Goal: Information Seeking & Learning: Find specific page/section

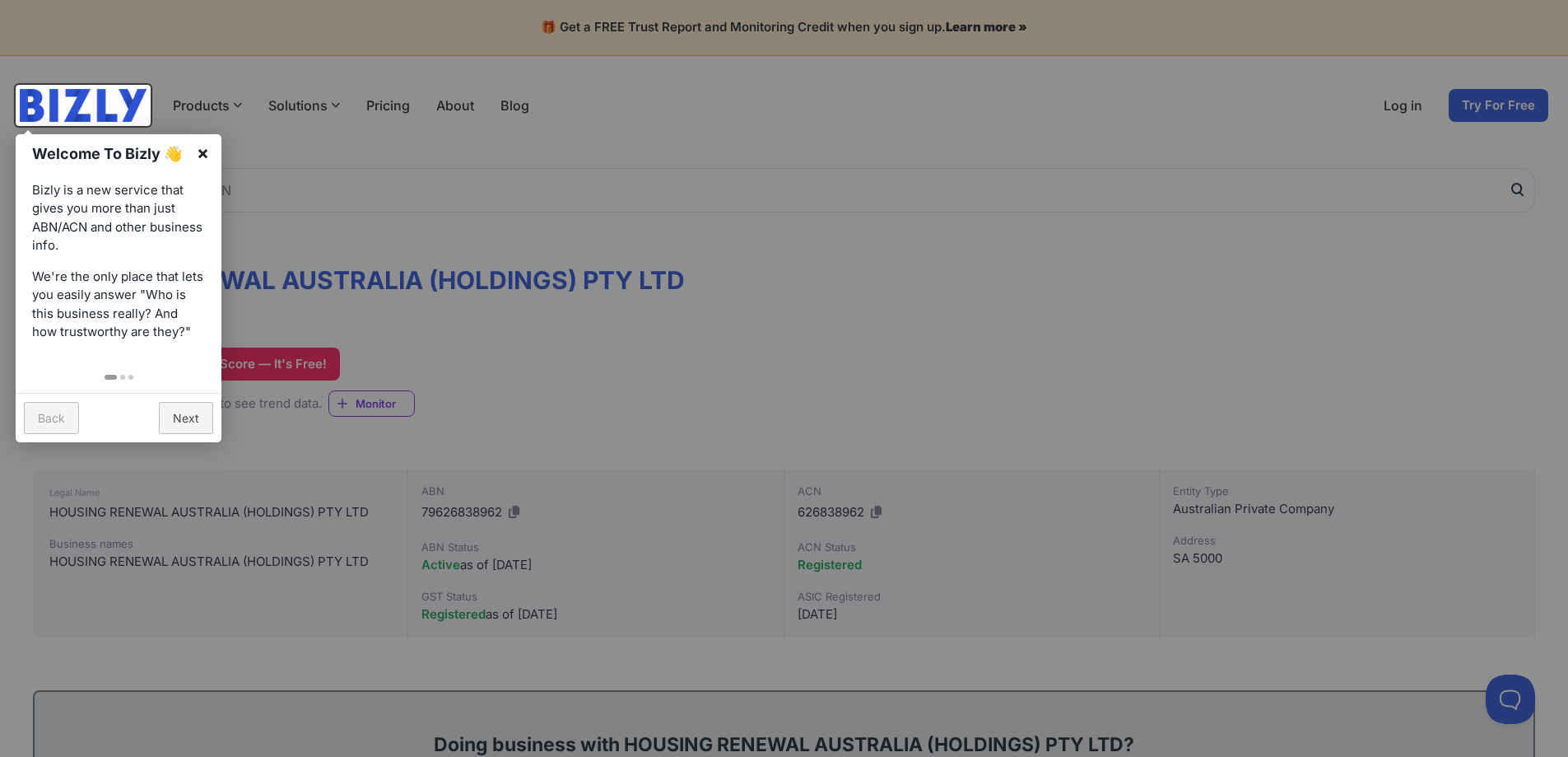
click at [198, 154] on link "×" at bounding box center [203, 152] width 37 height 37
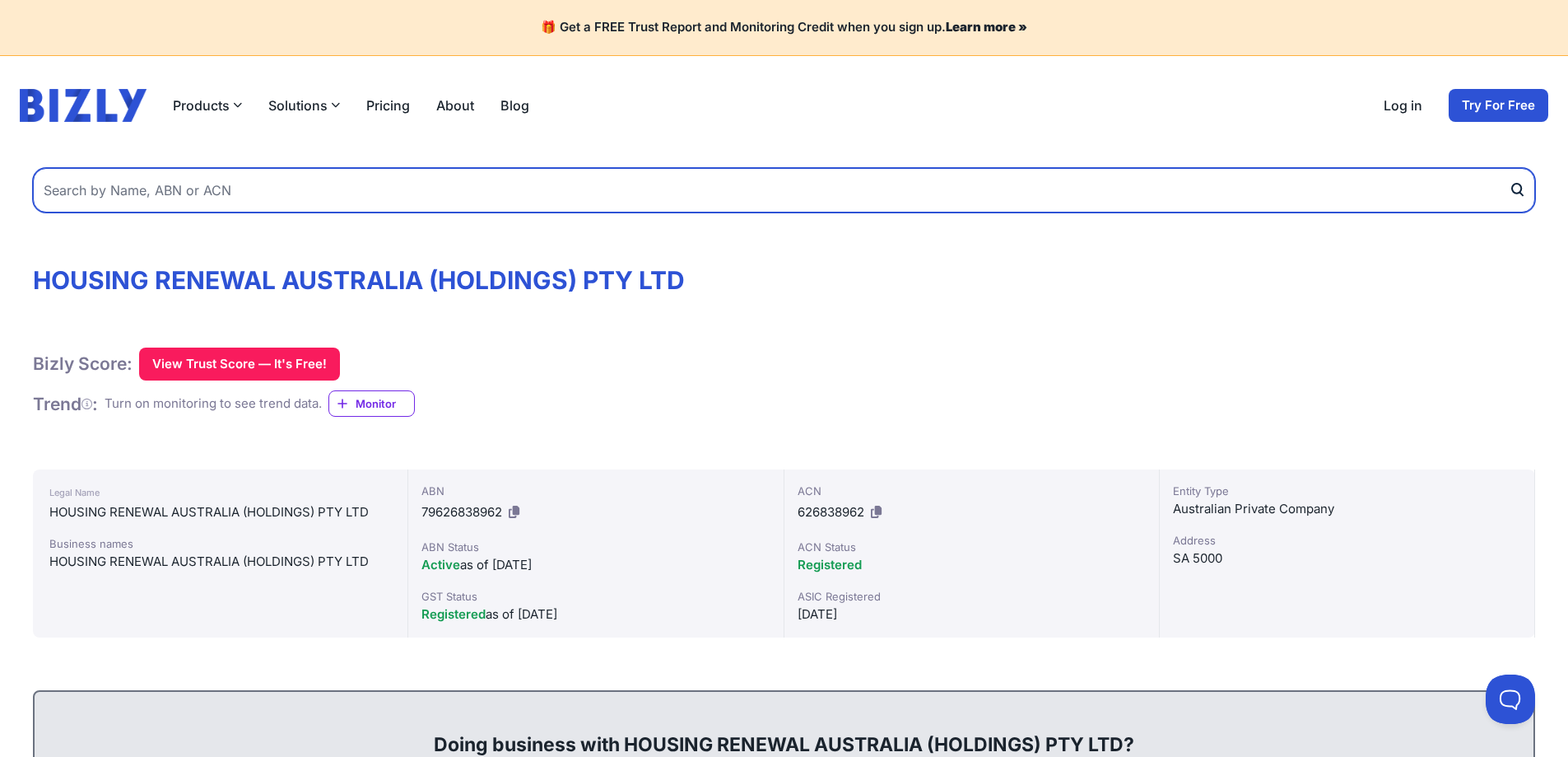
click at [235, 205] on input "text" at bounding box center [784, 190] width 1502 height 45
type input "digimob phone repairs"
click at [1509, 168] on button "submit" at bounding box center [1522, 190] width 26 height 45
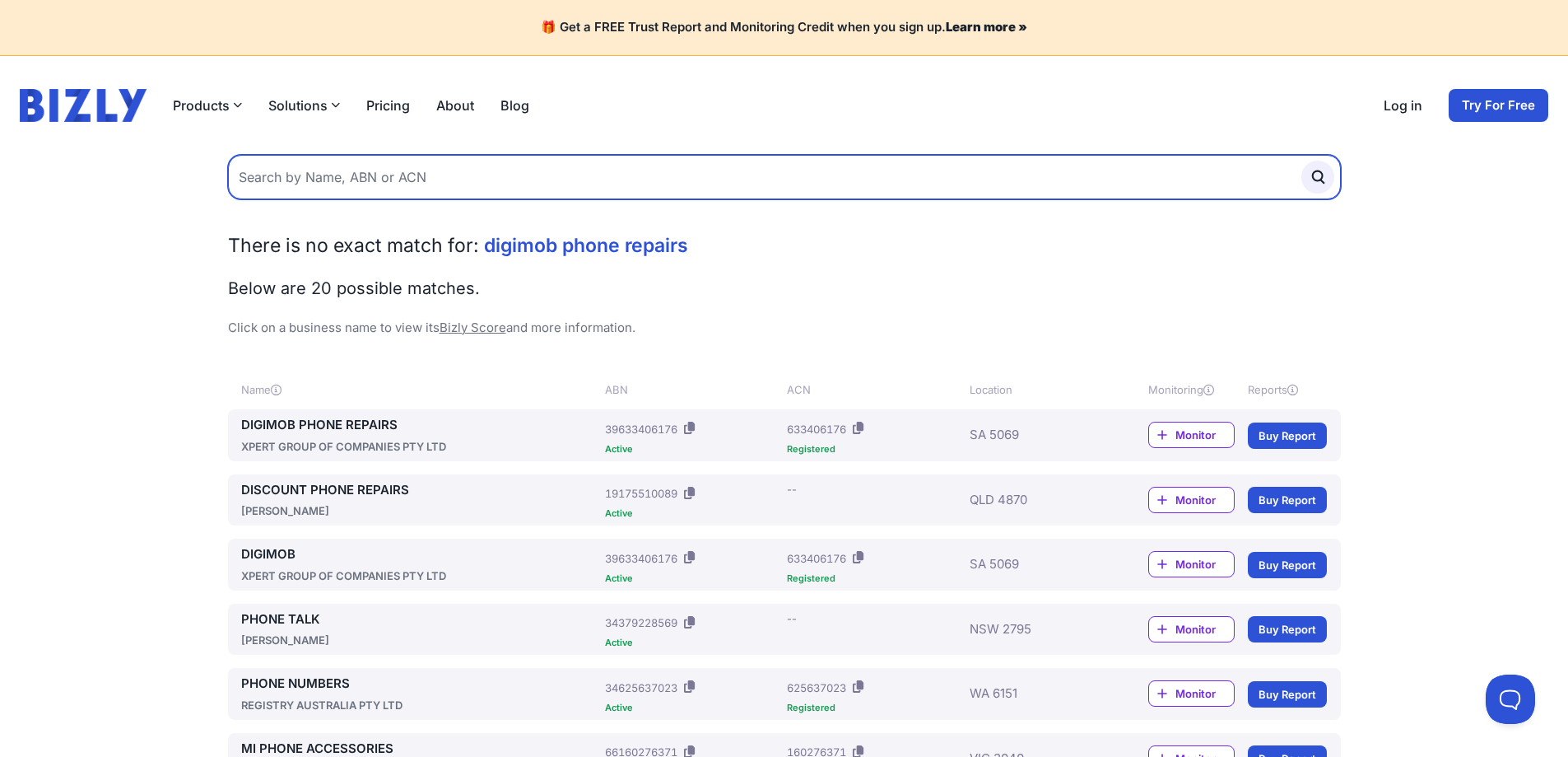
click at [345, 175] on input "text" at bounding box center [784, 177] width 1113 height 45
type input "gr phones"
click at [1301, 161] on button "submit" at bounding box center [1317, 177] width 33 height 33
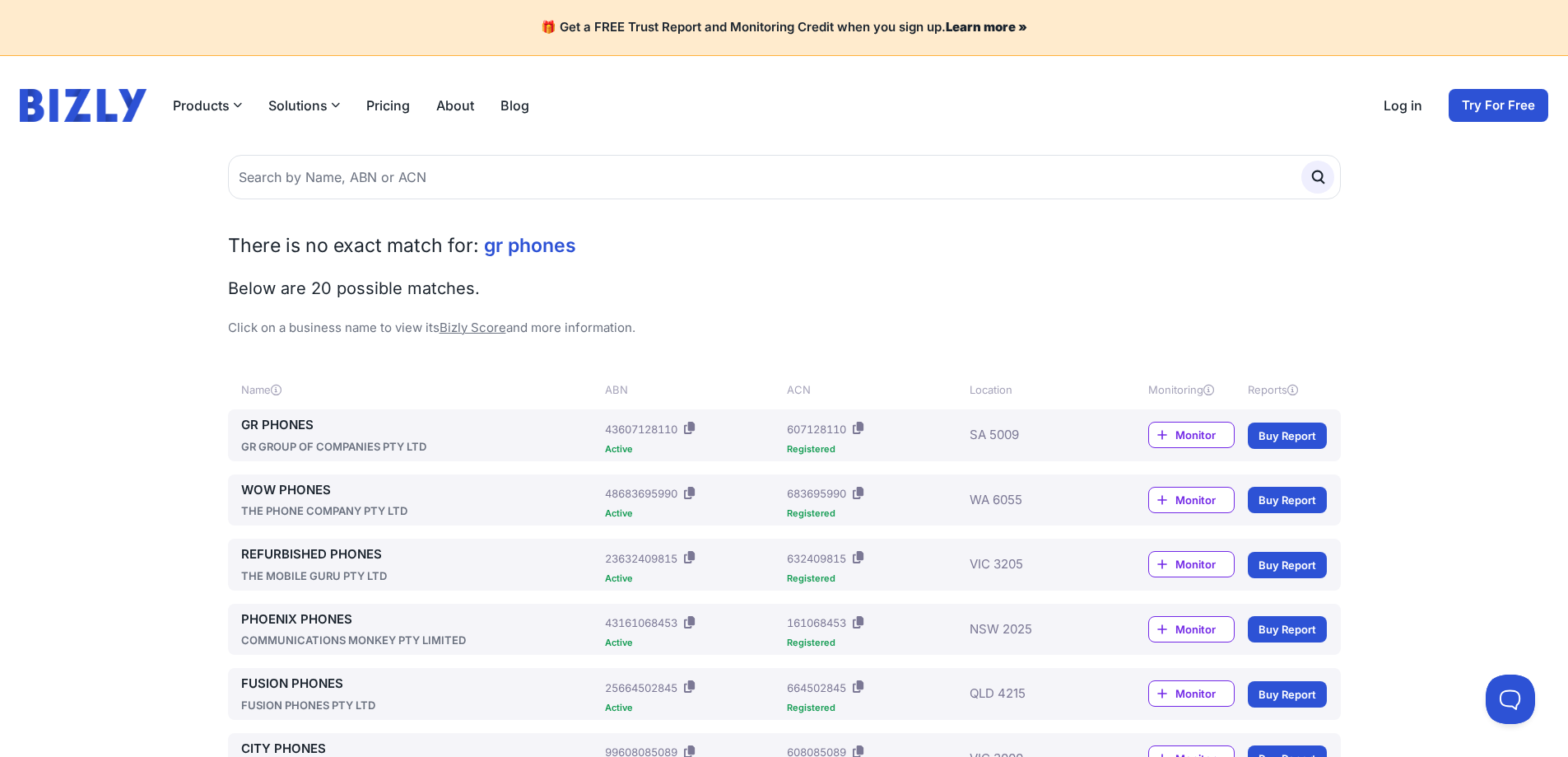
click at [271, 435] on div "GR PHONES GR GROUP OF COMPANIES PTY LTD" at bounding box center [420, 434] width 359 height 39
click at [307, 426] on link "GR PHONES" at bounding box center [420, 424] width 359 height 19
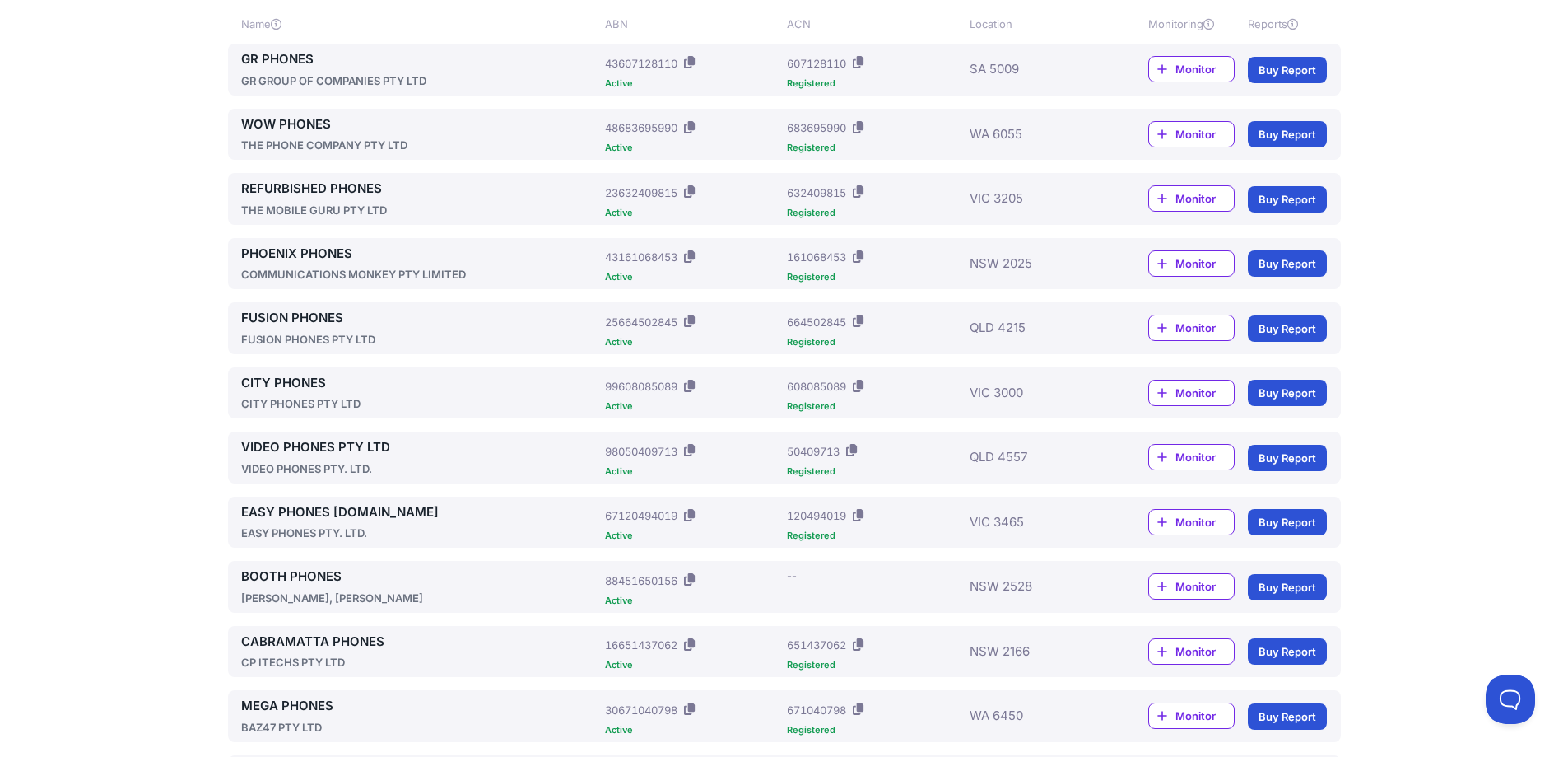
scroll to position [411, 0]
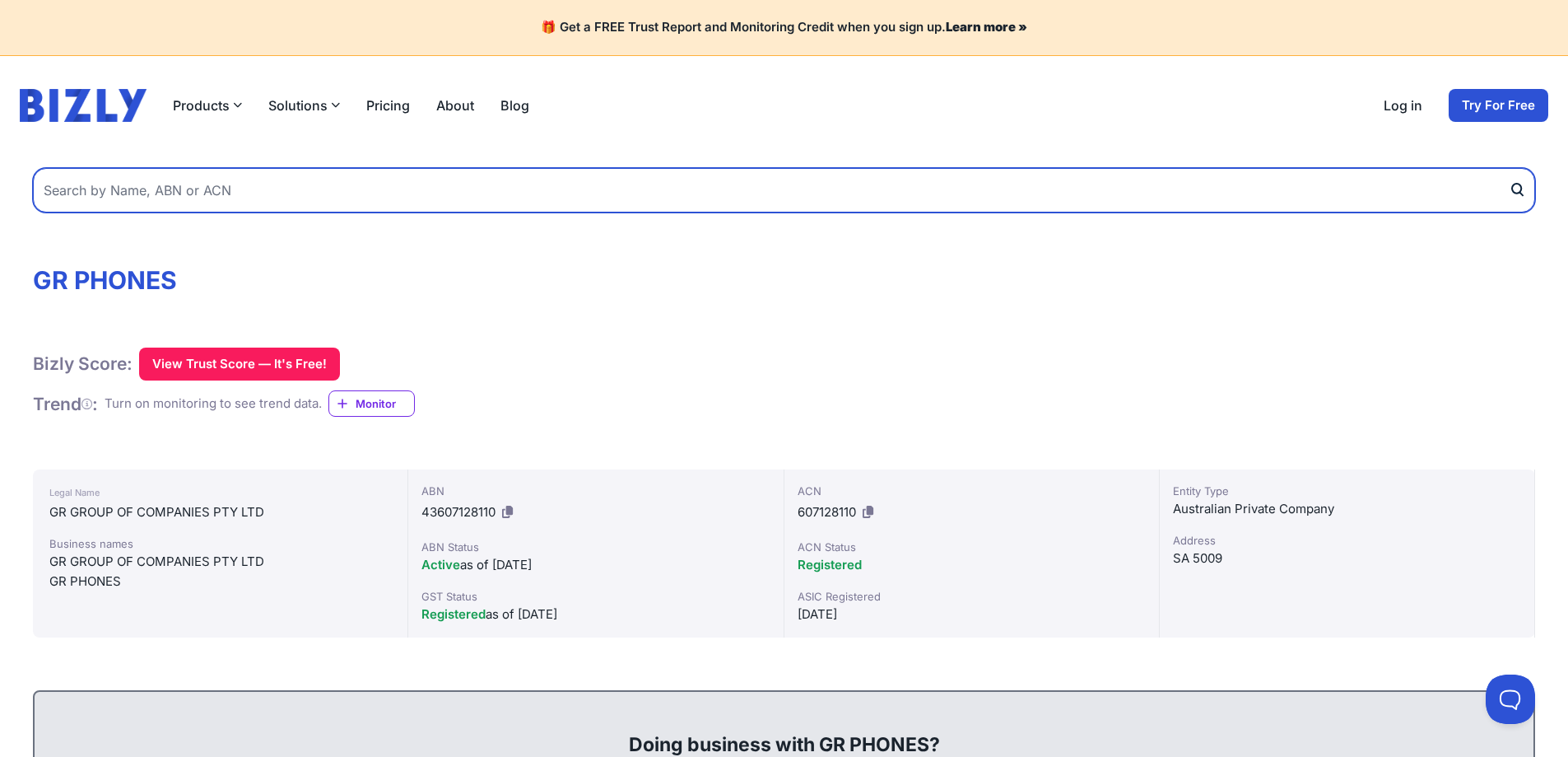
click at [401, 201] on input "text" at bounding box center [784, 190] width 1502 height 45
type input "digimob"
click at [1509, 168] on button "submit" at bounding box center [1522, 190] width 26 height 45
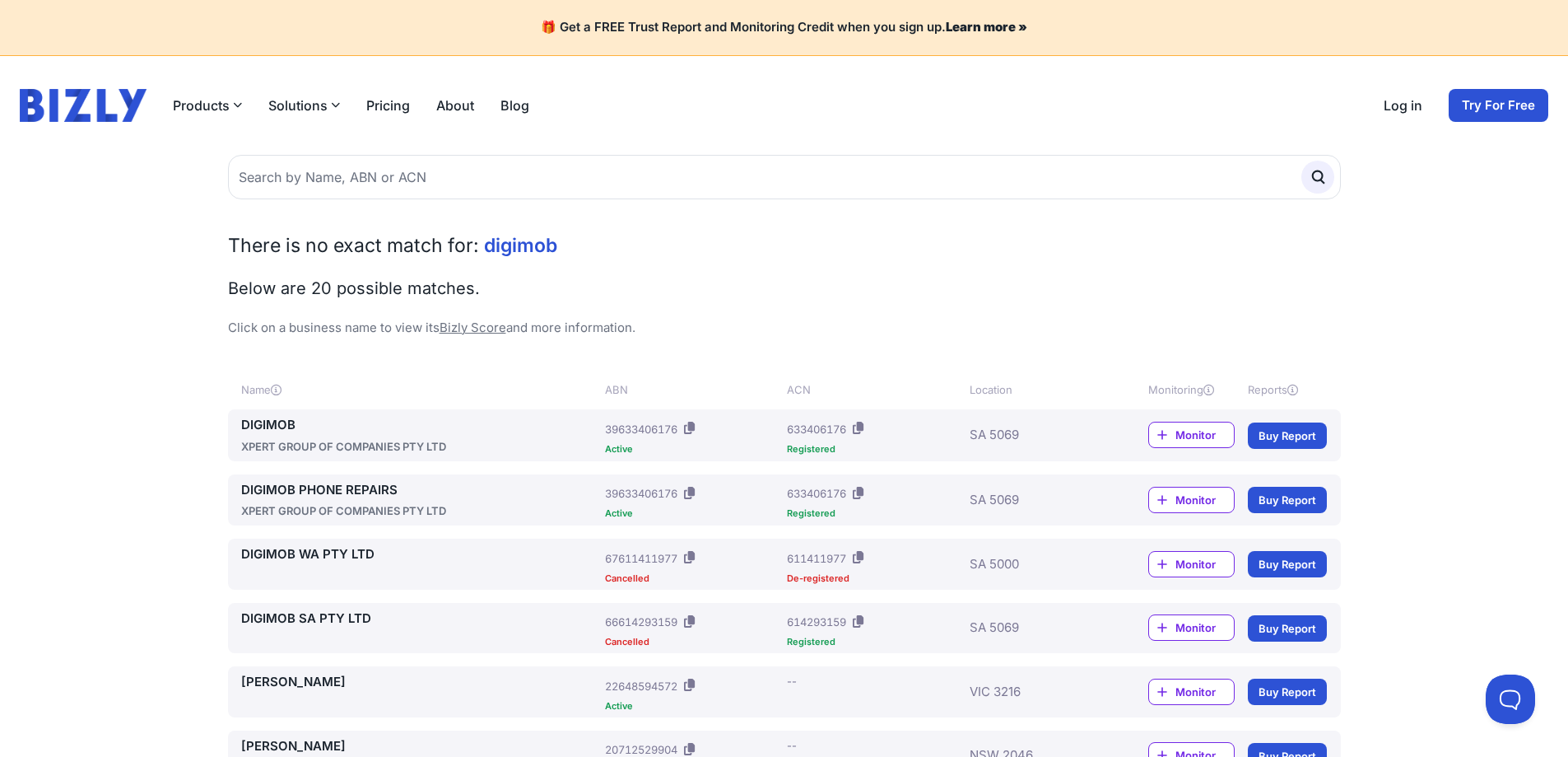
click at [308, 423] on link "DIGIMOB" at bounding box center [420, 424] width 359 height 19
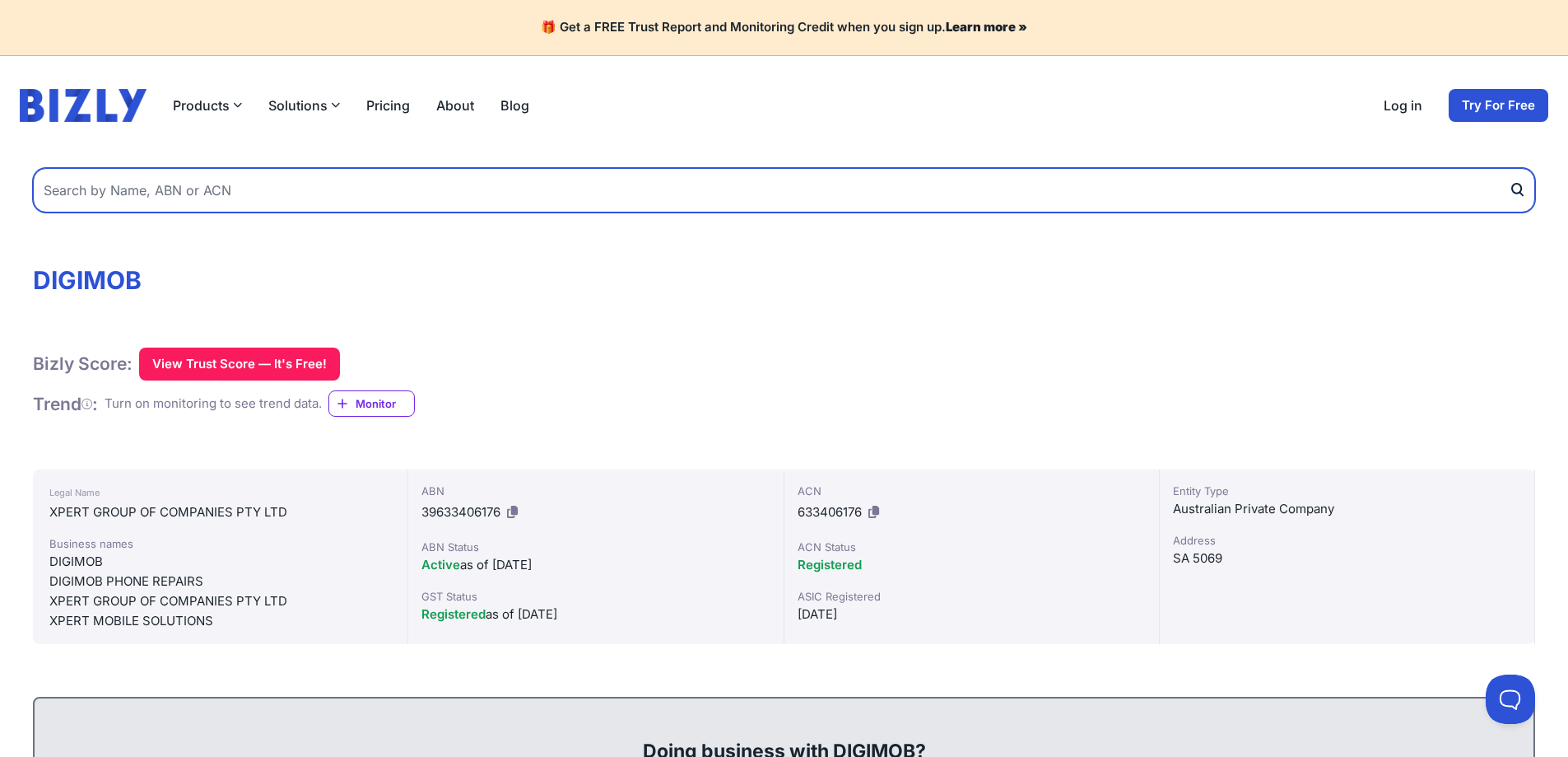
click at [522, 199] on input "text" at bounding box center [784, 190] width 1502 height 45
type input "omni function"
click at [1509, 168] on button "submit" at bounding box center [1522, 190] width 26 height 45
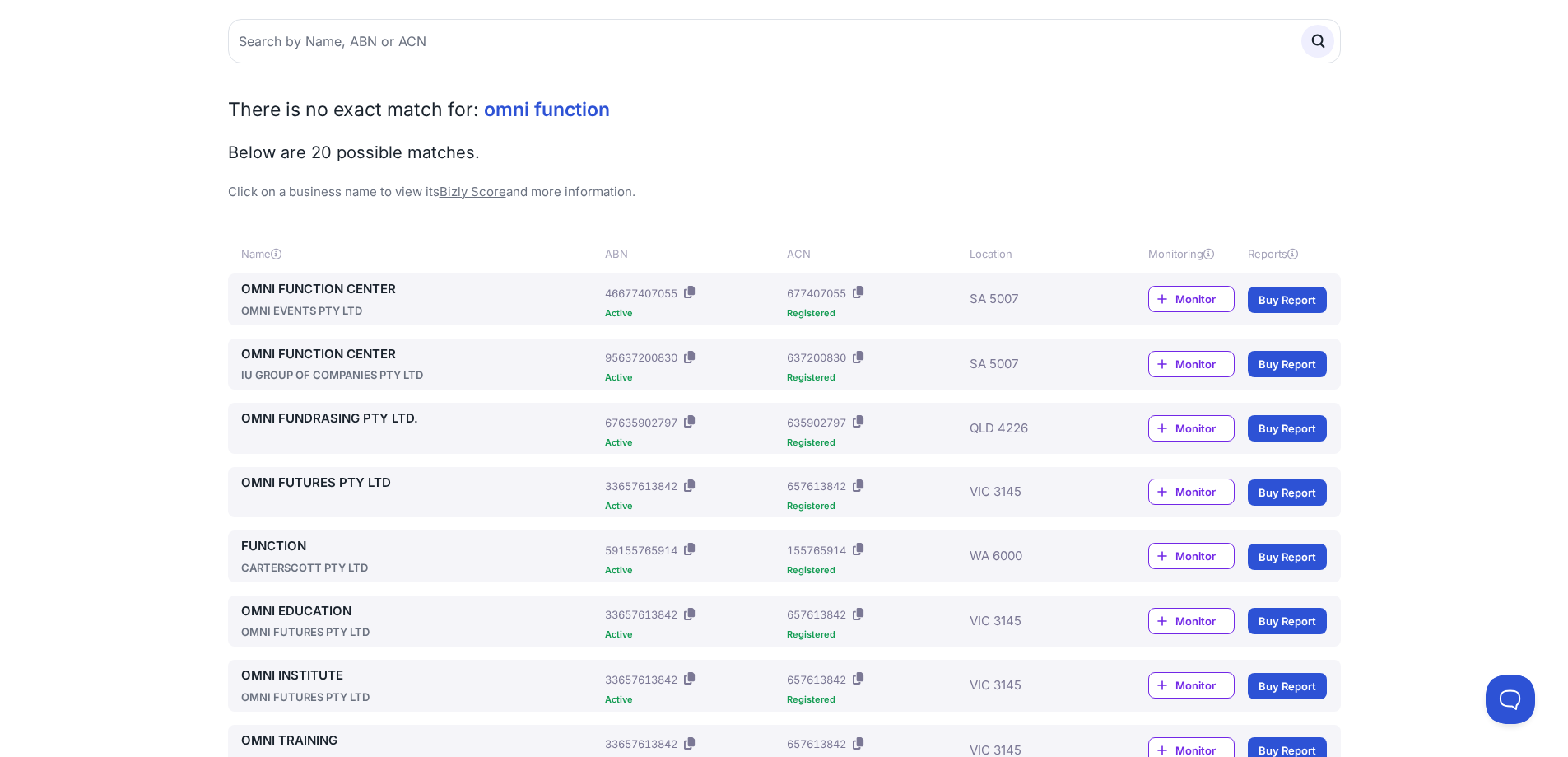
scroll to position [165, 0]
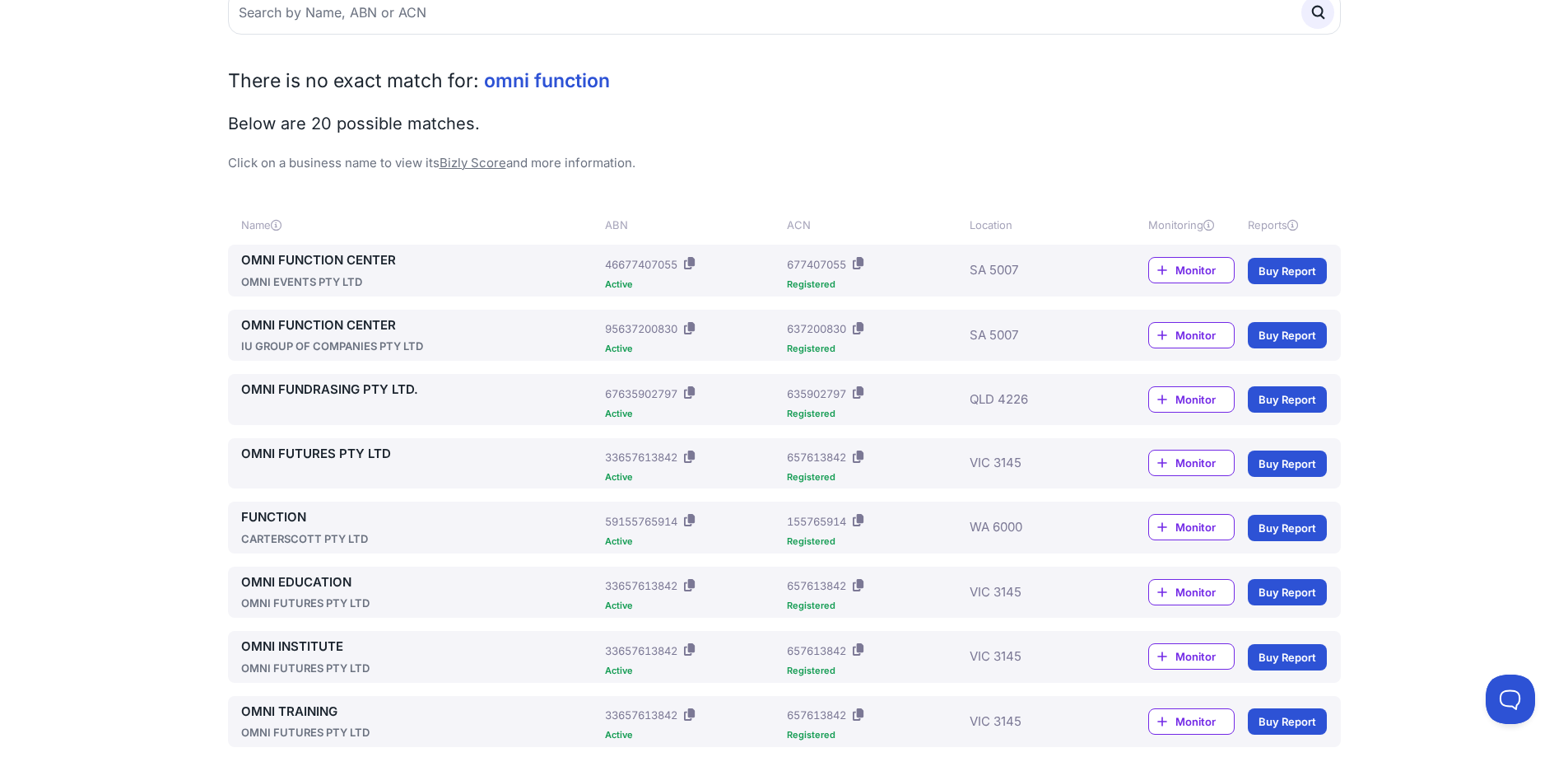
click at [320, 263] on link "OMNI FUNCTION CENTER" at bounding box center [420, 260] width 359 height 19
click at [307, 327] on link "OMNI FUNCTION CENTER" at bounding box center [420, 326] width 359 height 19
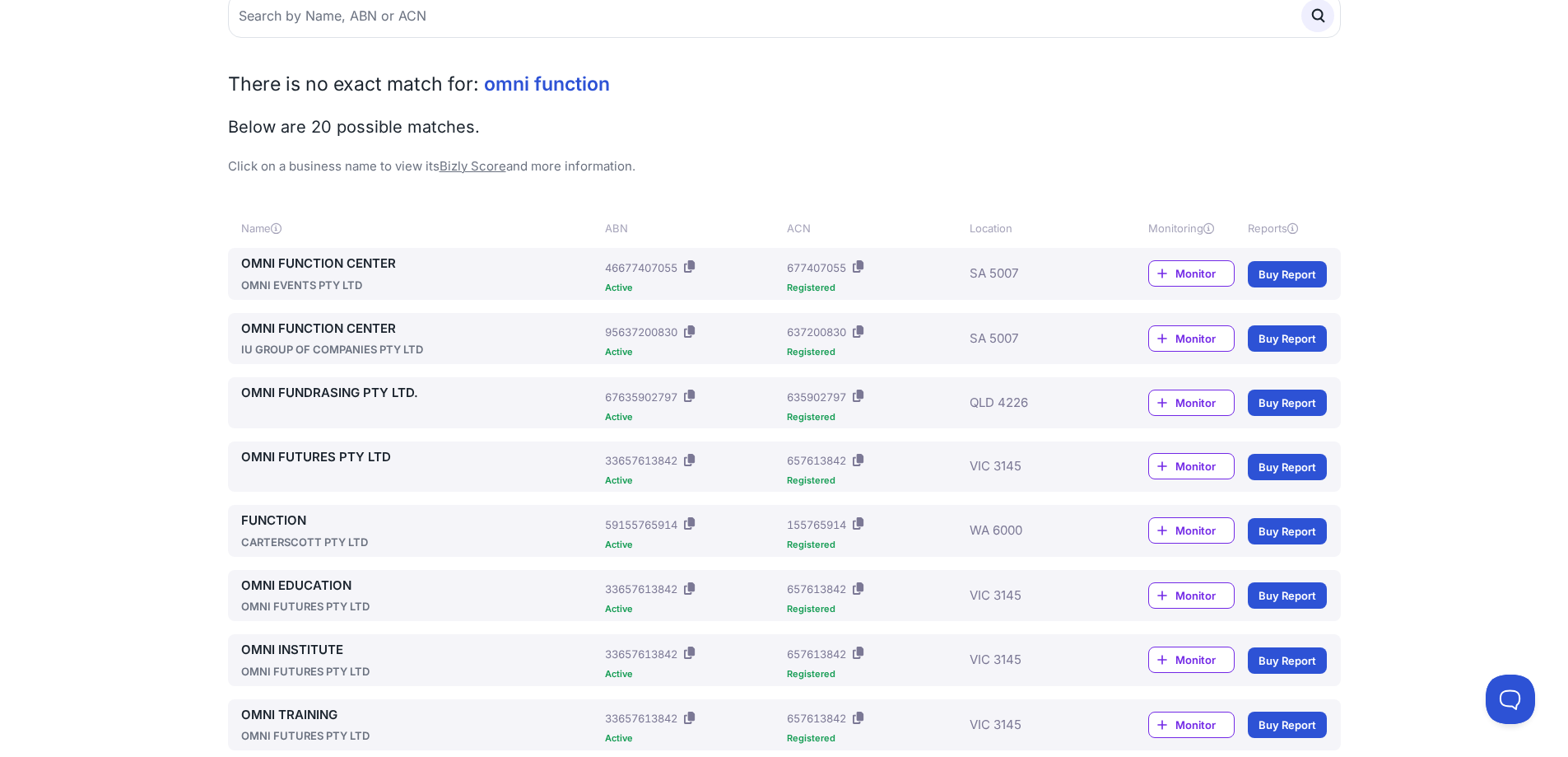
scroll to position [0, 0]
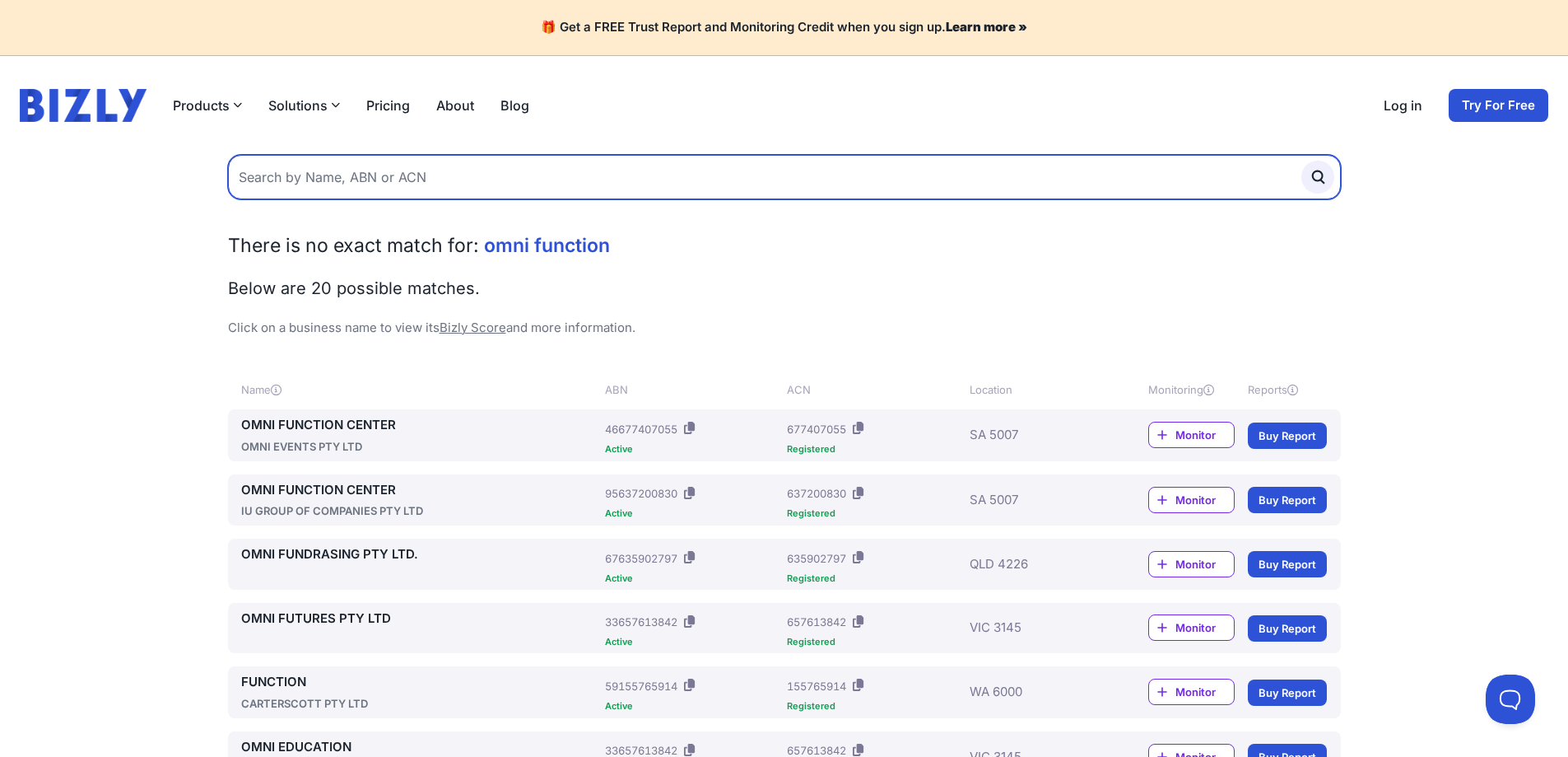
click at [419, 188] on input "text" at bounding box center [784, 177] width 1113 height 45
type input "care to support"
click at [1301, 161] on button "submit" at bounding box center [1317, 177] width 33 height 33
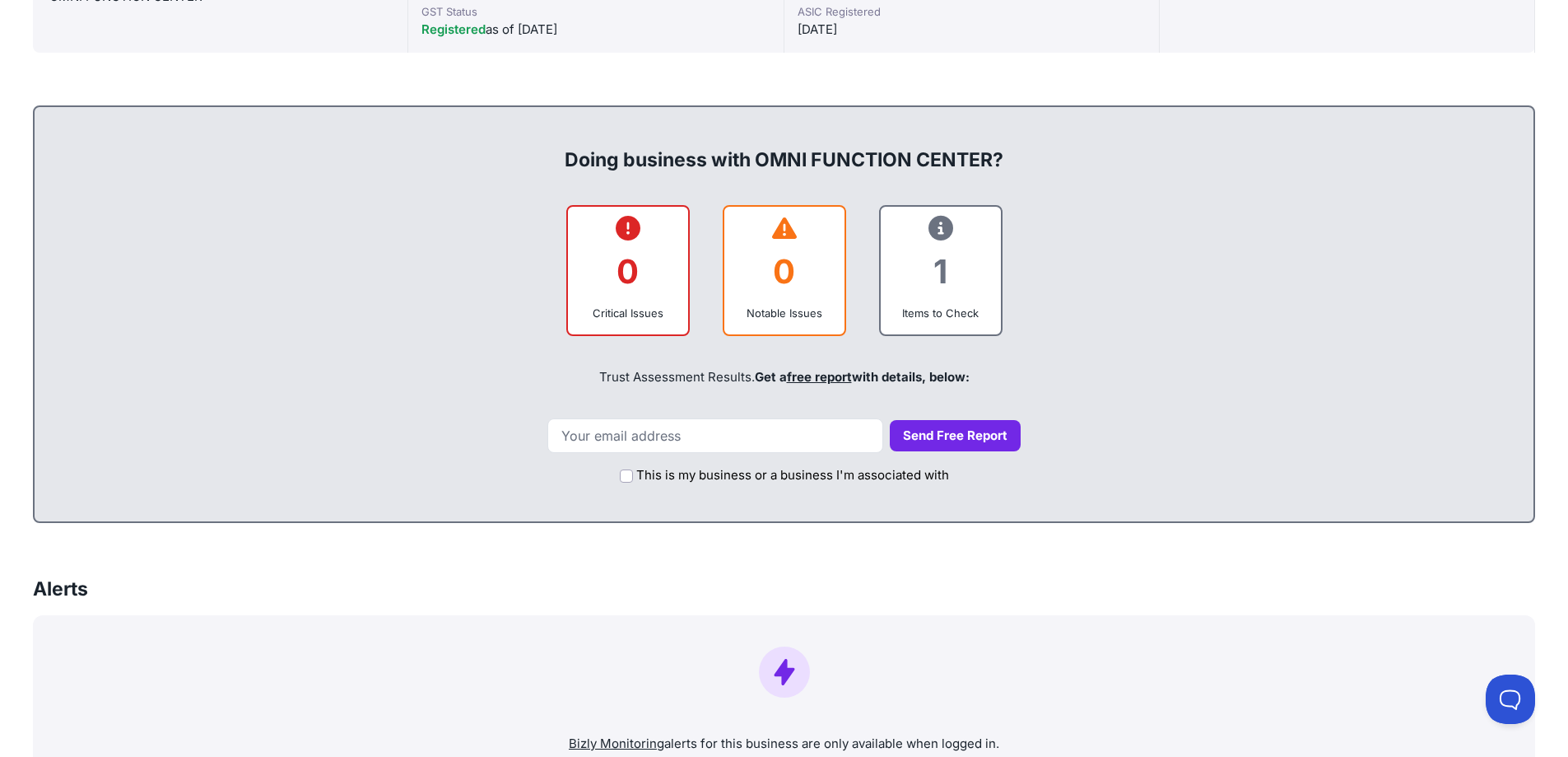
scroll to position [247, 0]
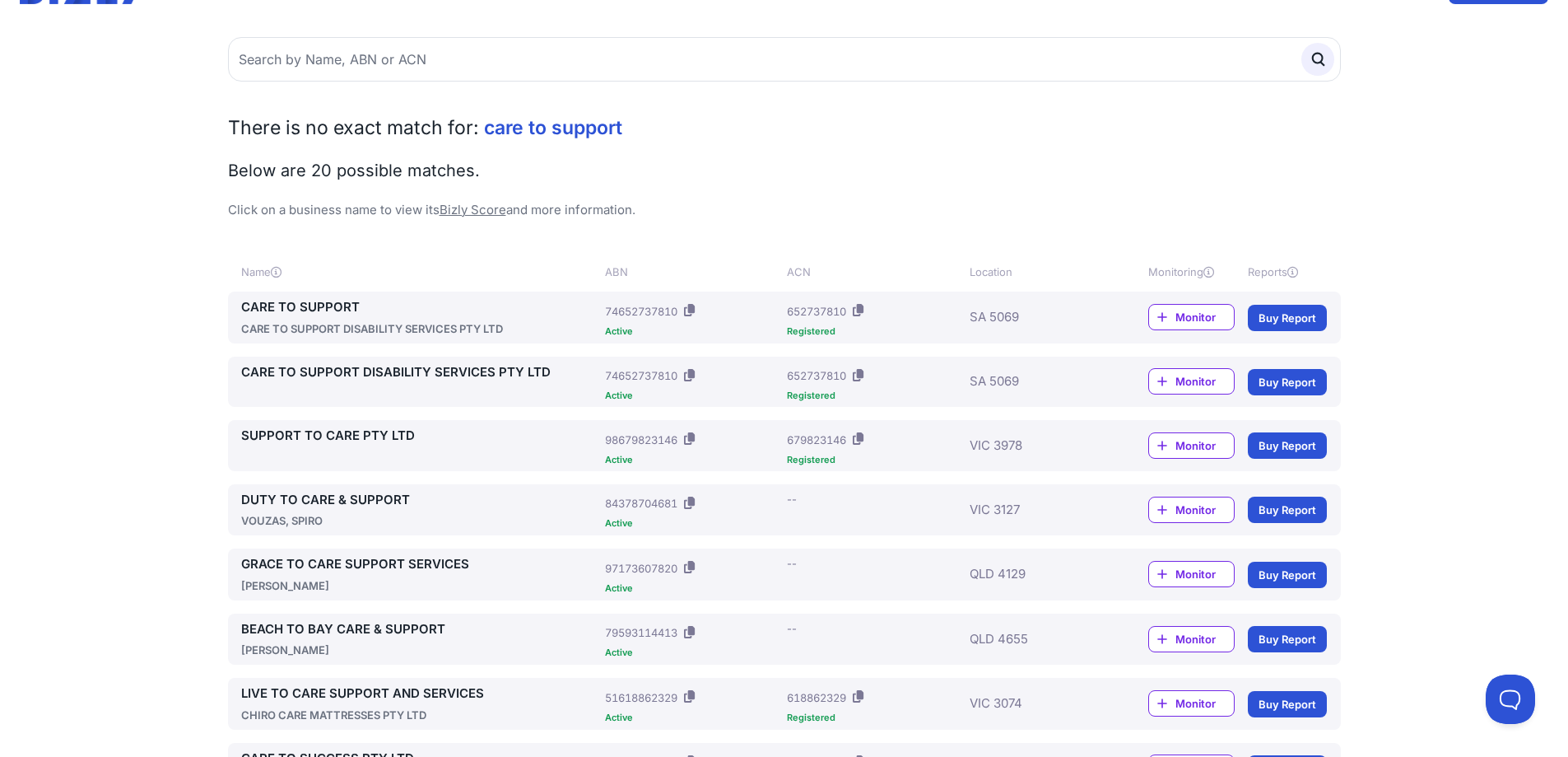
scroll to position [165, 0]
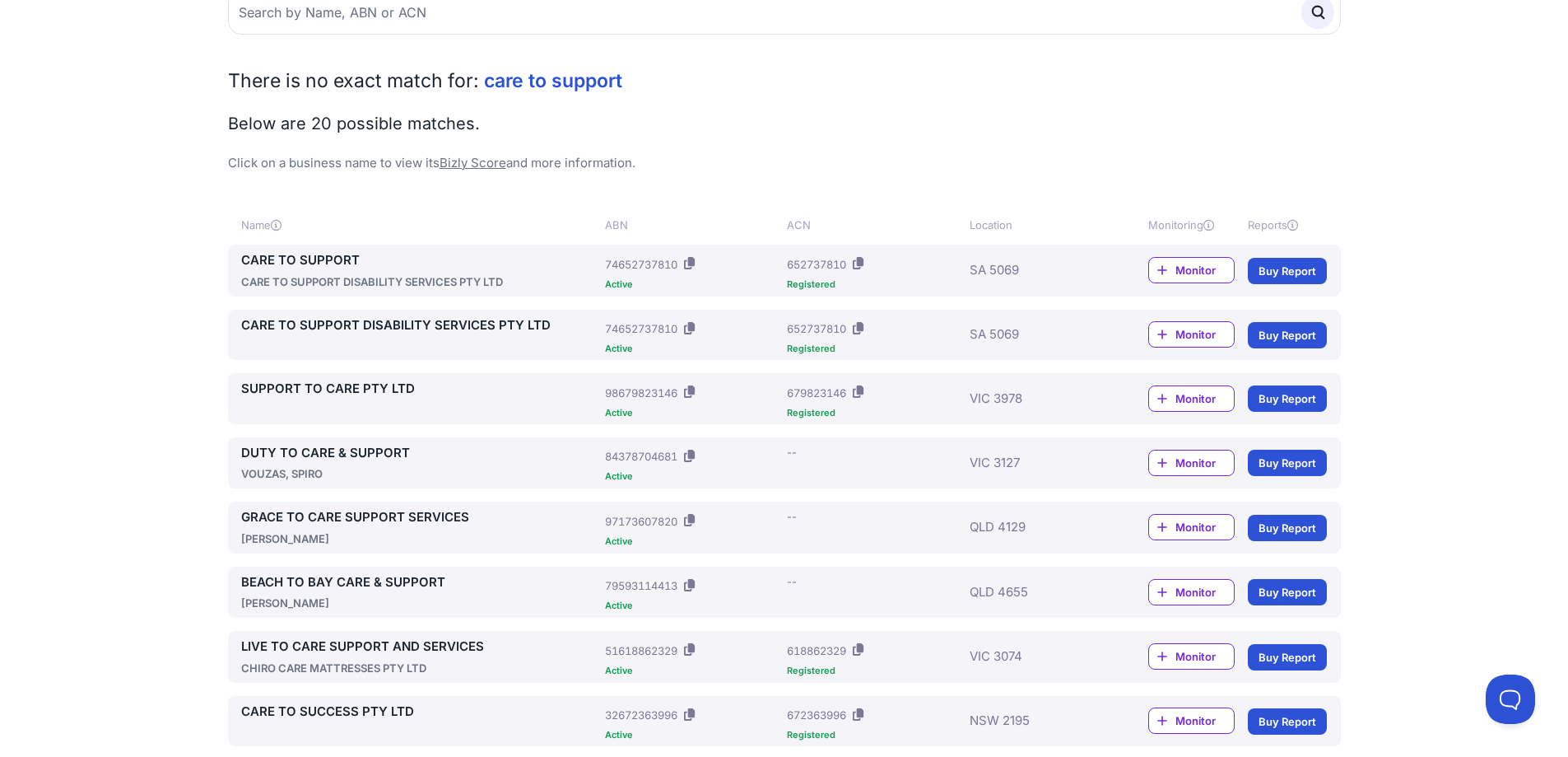
click at [314, 265] on link "CARE TO SUPPORT" at bounding box center [420, 260] width 359 height 19
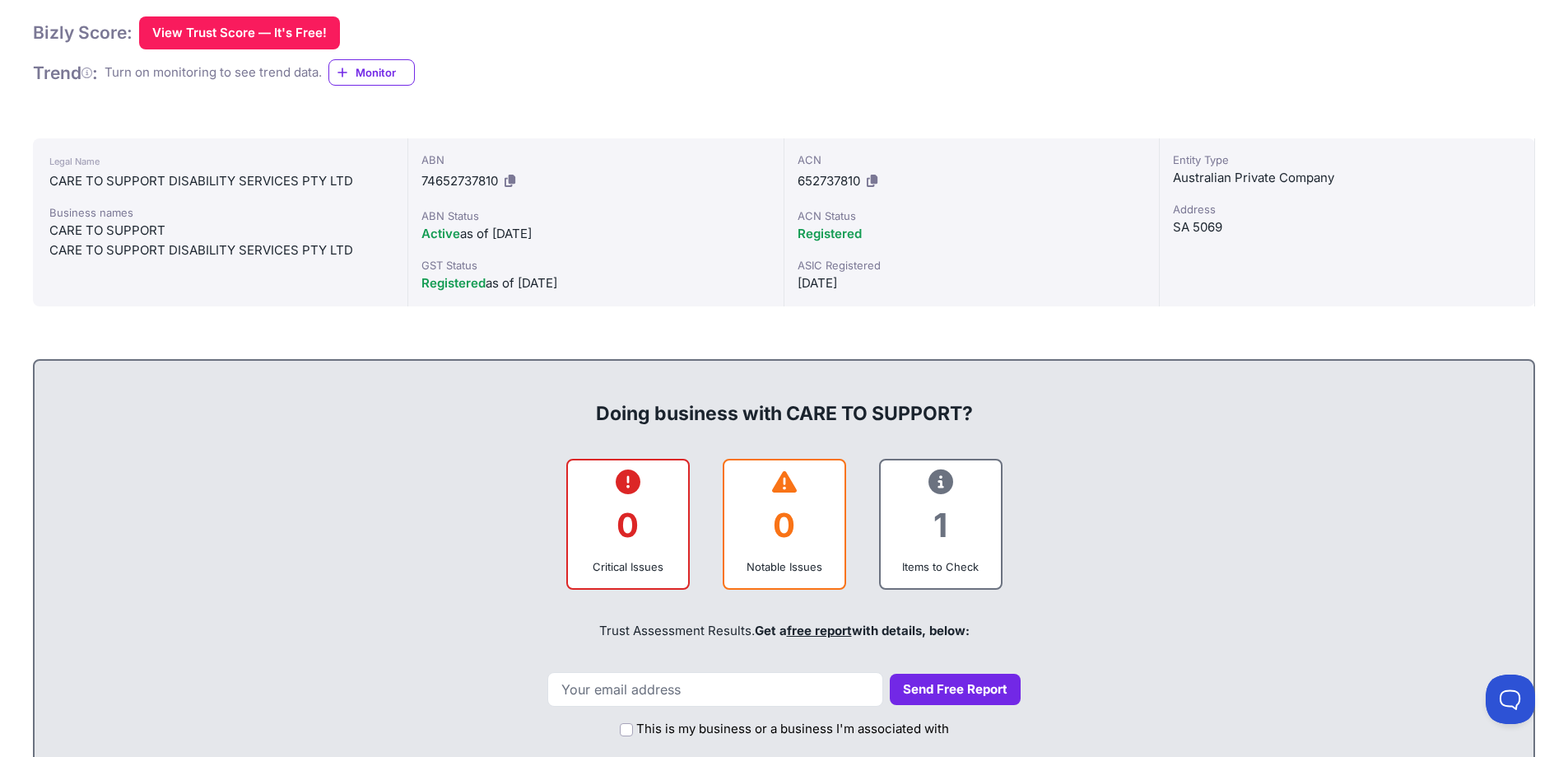
scroll to position [330, 0]
